Goal: Communication & Community: Answer question/provide support

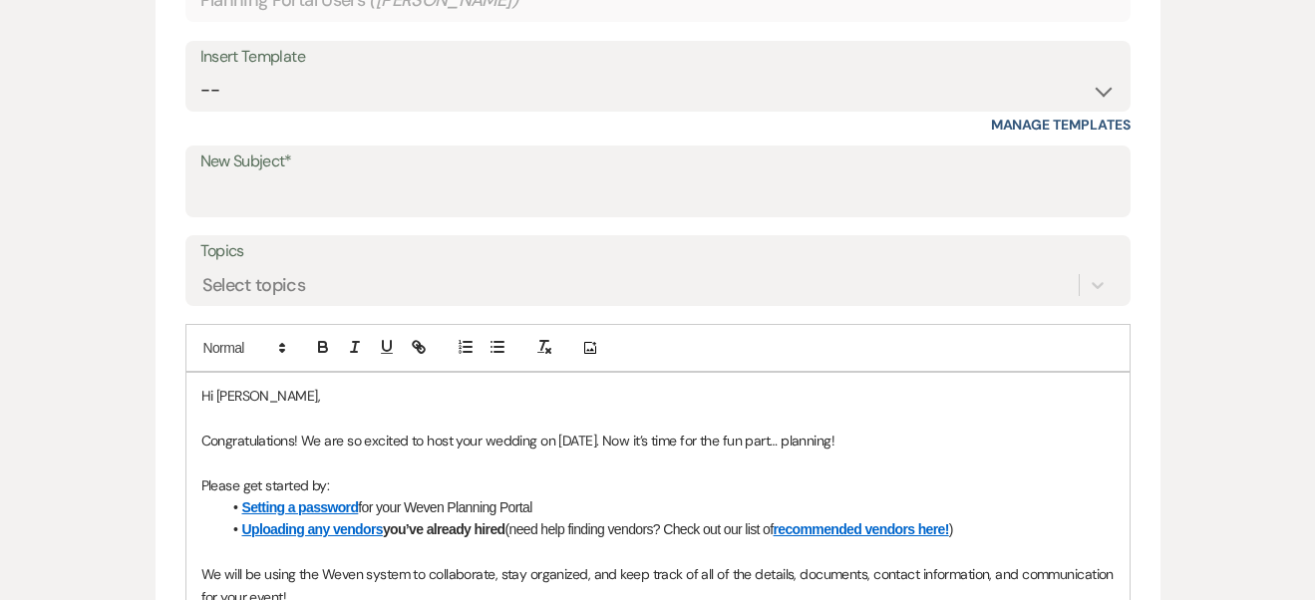
scroll to position [651, 0]
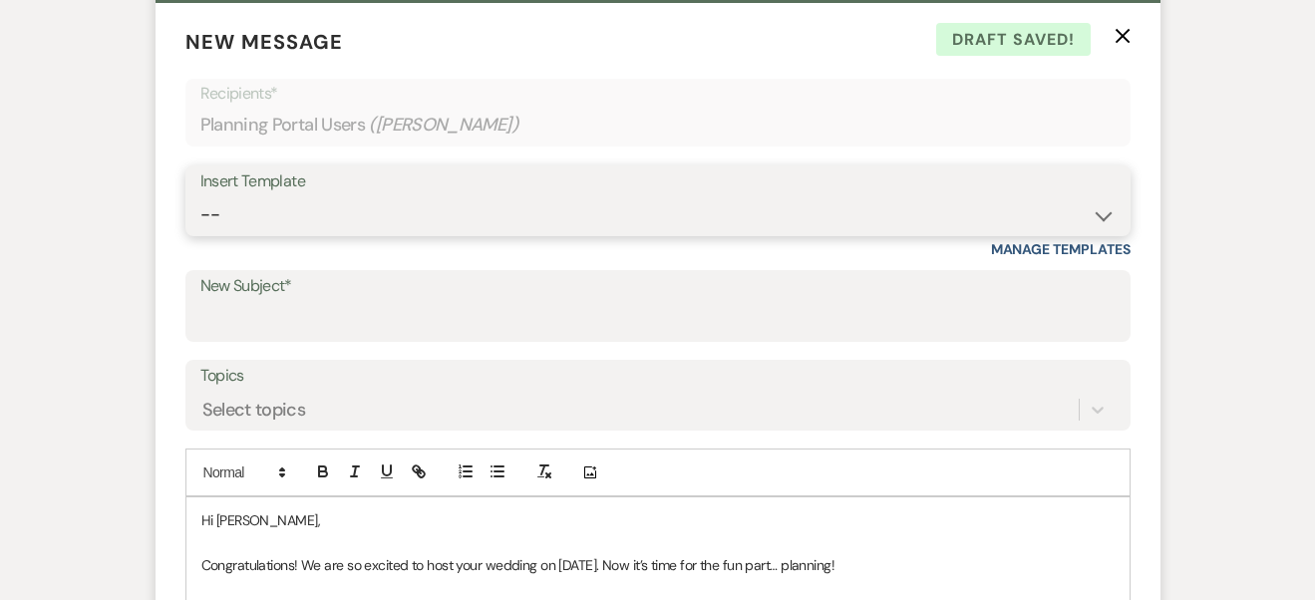
click at [1099, 195] on select "-- Weven Planning Portal Introduction (Booked Events) Initial Inquiry Response …" at bounding box center [657, 214] width 915 height 39
select select "17"
click at [200, 195] on select "-- Weven Planning Portal Introduction (Booked Events) Initial Inquiry Response …" at bounding box center [657, 214] width 915 height 39
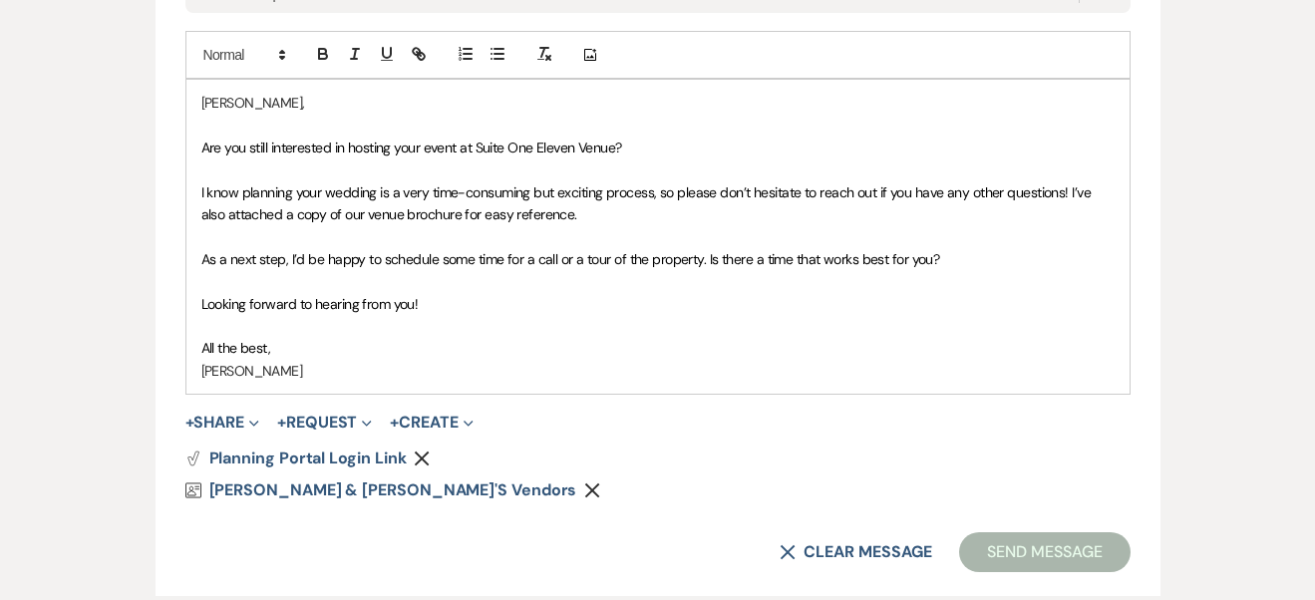
scroll to position [1056, 0]
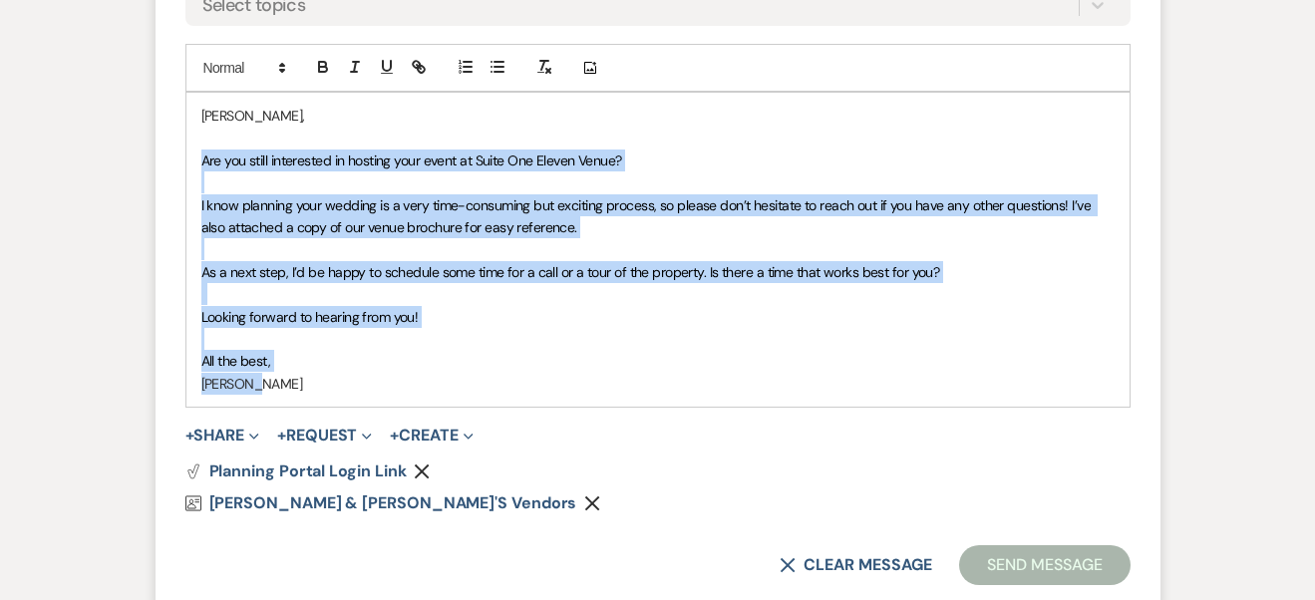
drag, startPoint x: 196, startPoint y: 107, endPoint x: 432, endPoint y: 325, distance: 321.1
click at [432, 325] on div "[PERSON_NAME], Are you still interested in hosting your event at Suite One Elev…" at bounding box center [657, 250] width 943 height 314
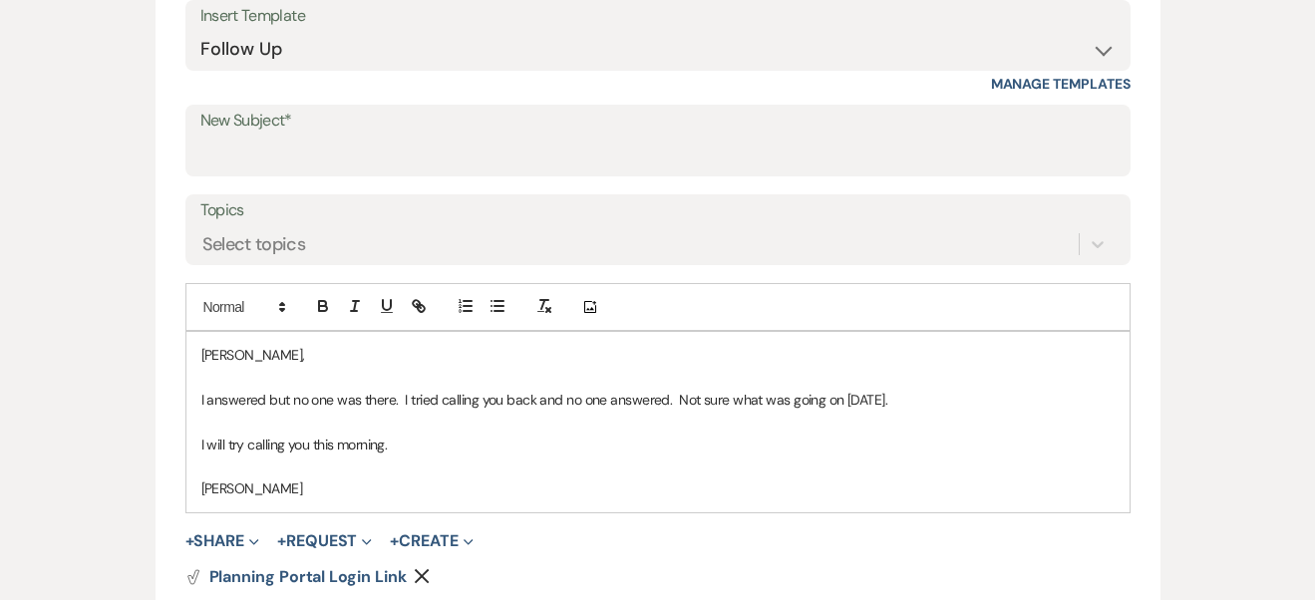
scroll to position [777, 0]
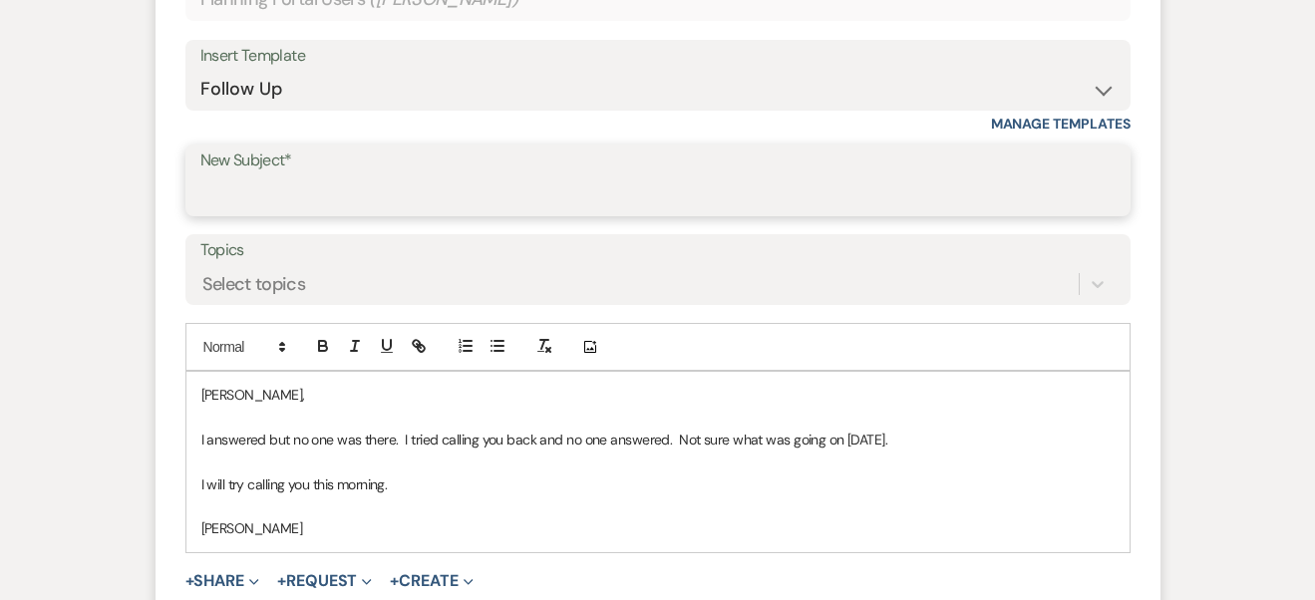
click at [417, 176] on input "New Subject*" at bounding box center [657, 195] width 915 height 39
type input "Follow up"
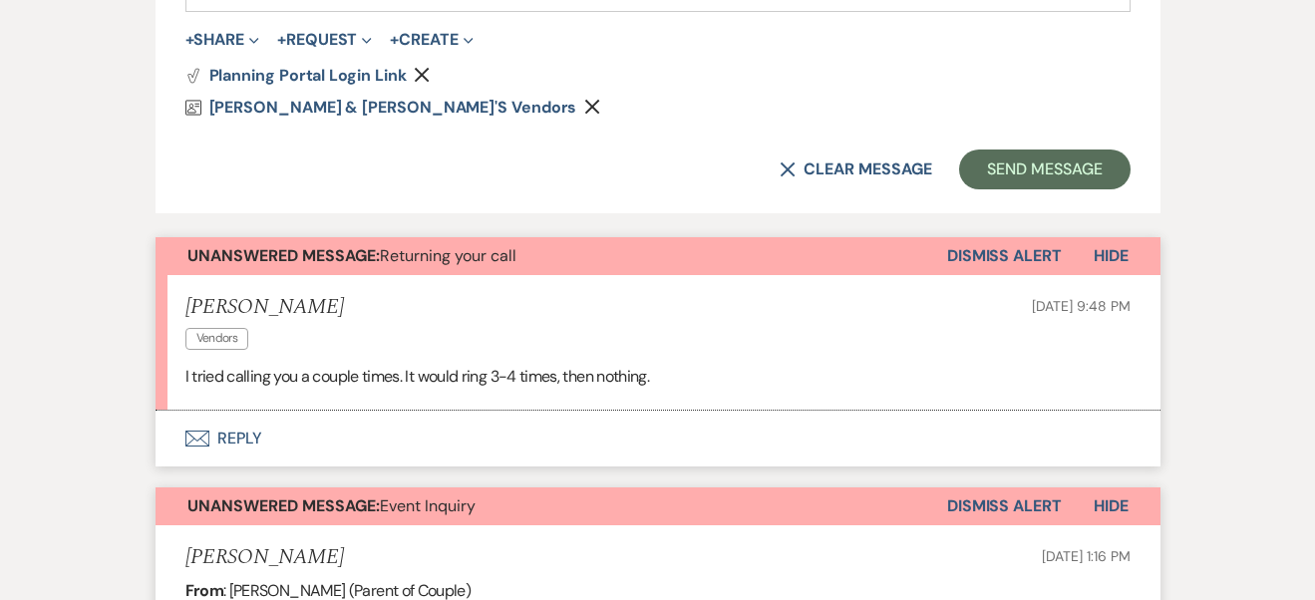
scroll to position [1331, 0]
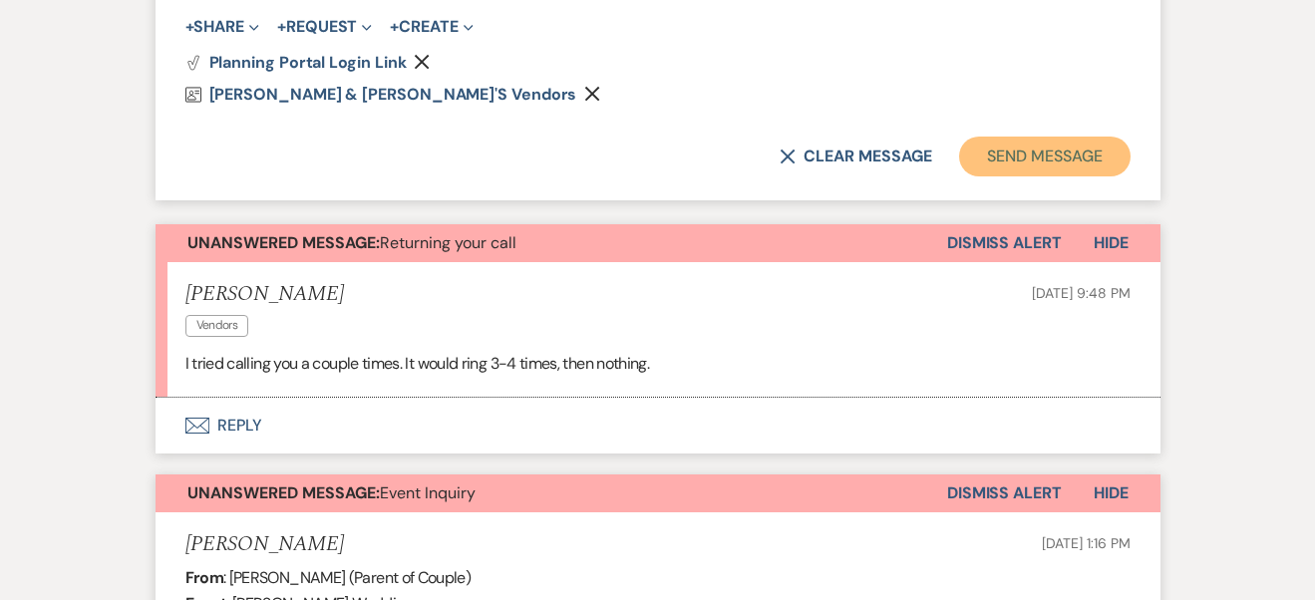
click at [1062, 137] on button "Send Message" at bounding box center [1044, 157] width 171 height 40
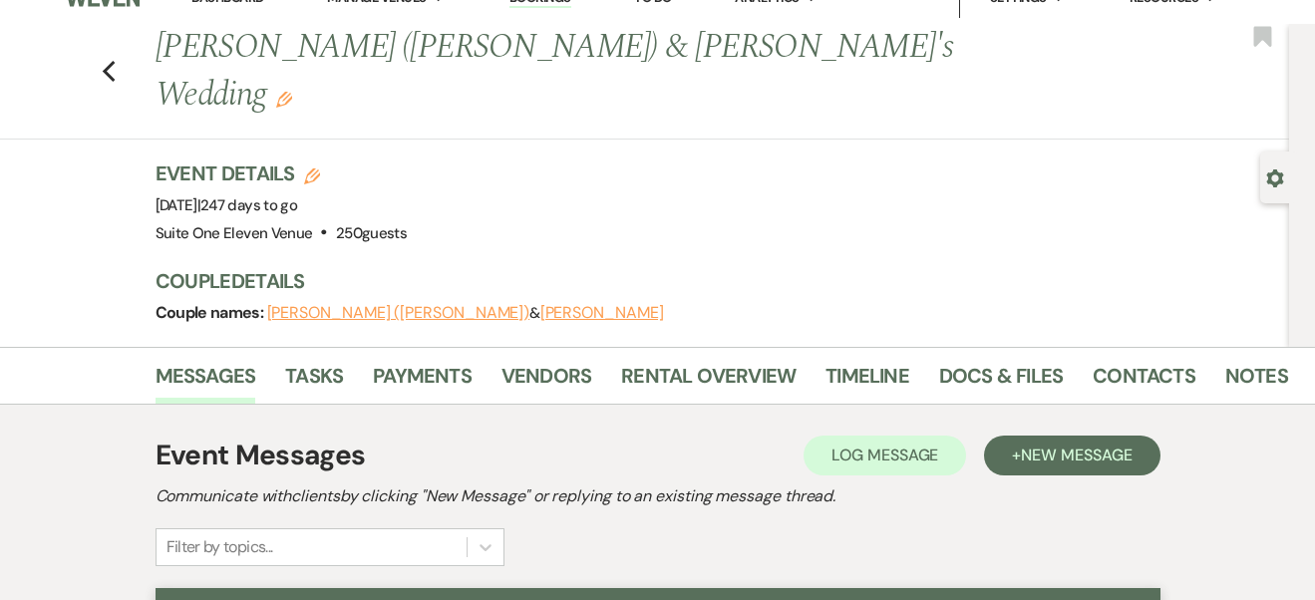
scroll to position [0, 0]
